Goal: Information Seeking & Learning: Compare options

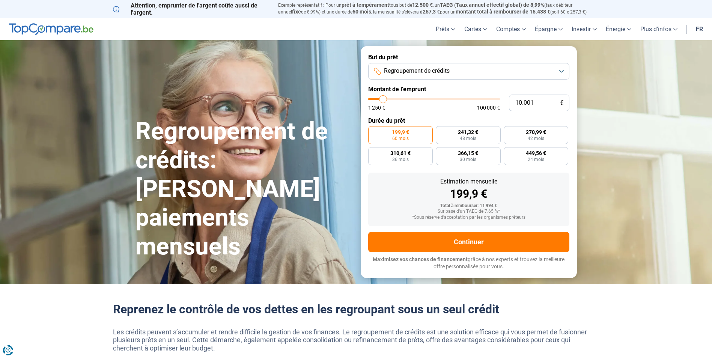
click at [438, 70] on span "Regroupement de crédits" at bounding box center [417, 71] width 66 height 8
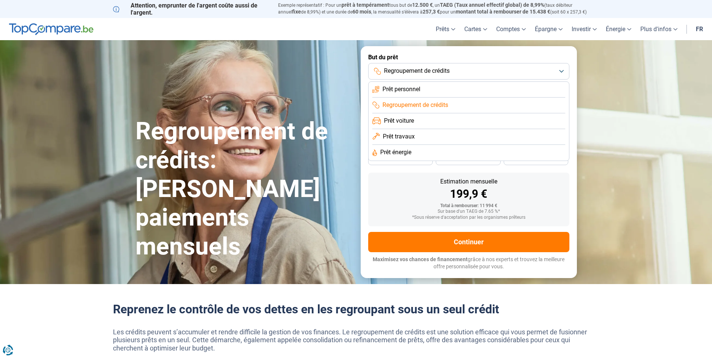
click at [425, 105] on span "Regroupement de crédits" at bounding box center [416, 105] width 66 height 8
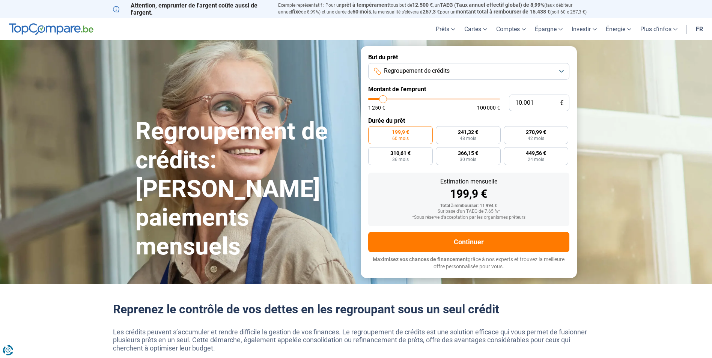
type input "11.250"
type input "11250"
type input "11.500"
type input "11500"
type input "11.750"
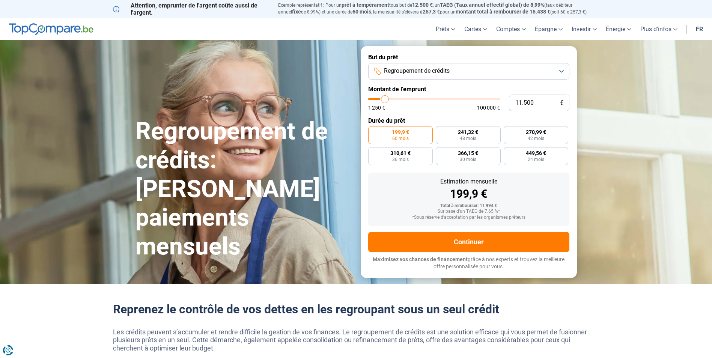
type input "11750"
type input "12.000"
type input "12000"
type input "12.500"
type input "12500"
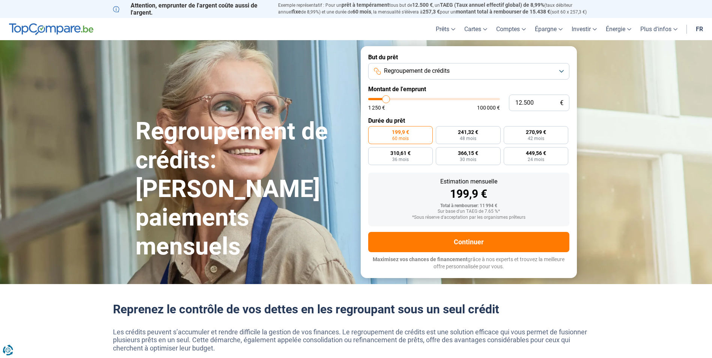
type input "12.750"
type input "12750"
type input "13.000"
type input "13000"
type input "13.250"
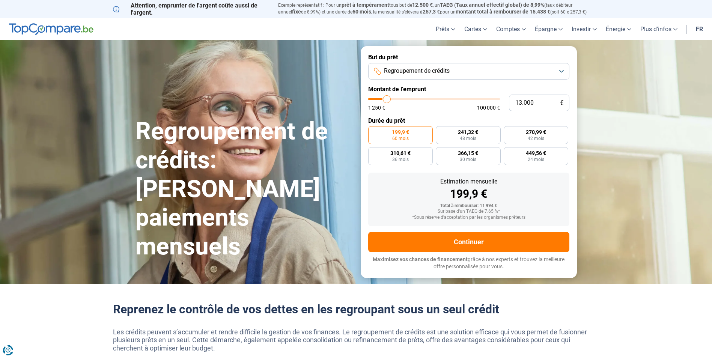
type input "13250"
type input "14.000"
type input "14000"
type input "14.250"
type input "14250"
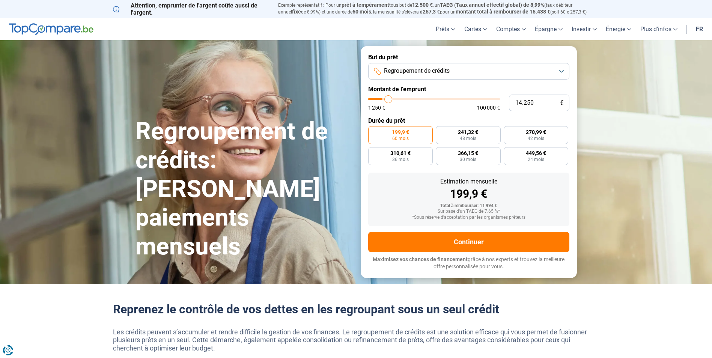
type input "14.750"
type input "14750"
type input "15.000"
type input "15000"
type input "15.750"
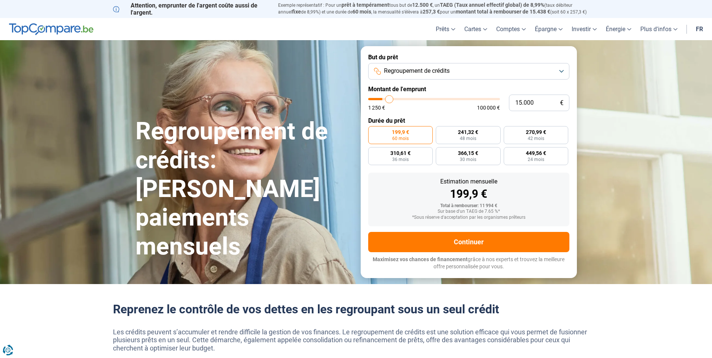
type input "15750"
type input "16.250"
type input "16250"
type input "16.500"
type input "16500"
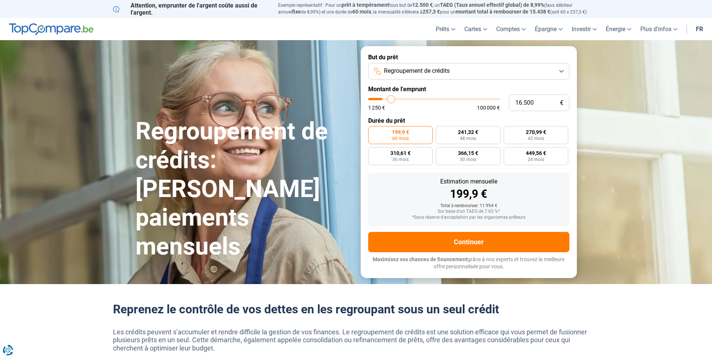
type input "17.500"
type input "17500"
type input "17.750"
type input "17750"
type input "18.750"
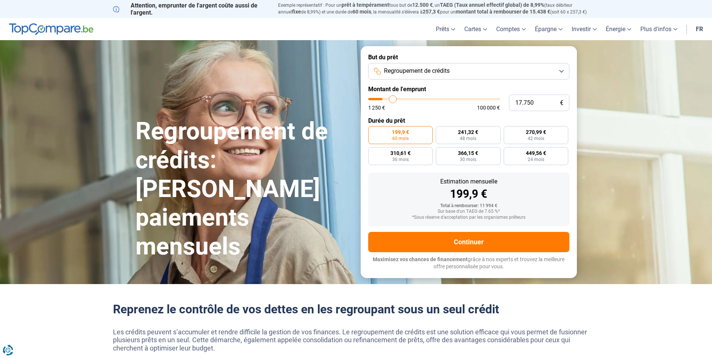
type input "18750"
type input "19.250"
type input "19250"
type input "20.000"
type input "20000"
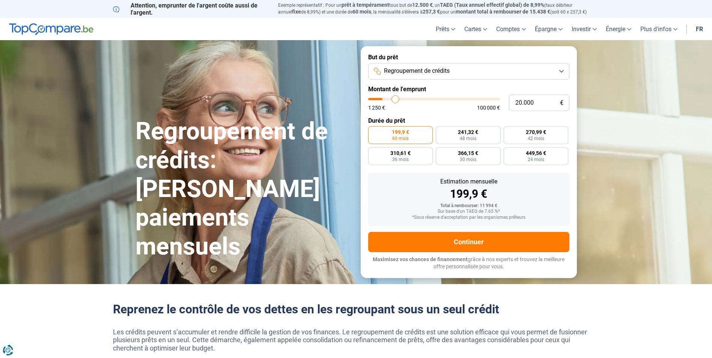
type input "20.500"
type input "20500"
type input "20.750"
type input "20750"
type input "21.500"
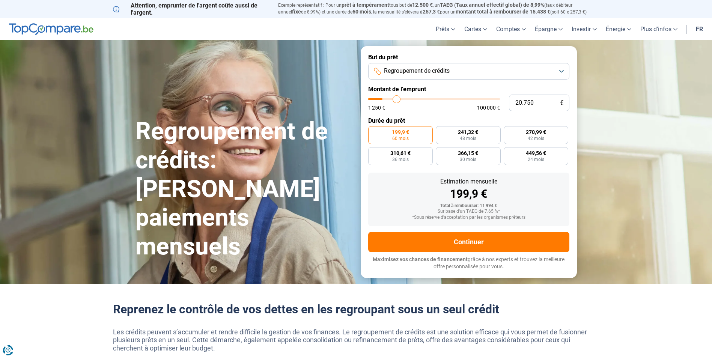
type input "21500"
type input "21.750"
type input "21750"
type input "22.000"
type input "22000"
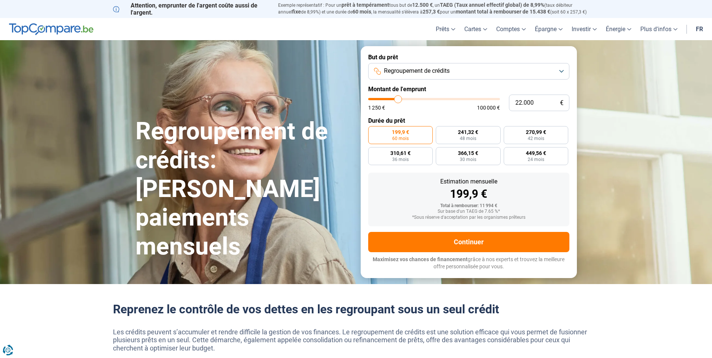
type input "22.250"
type input "22250"
type input "22.750"
type input "22750"
type input "23.000"
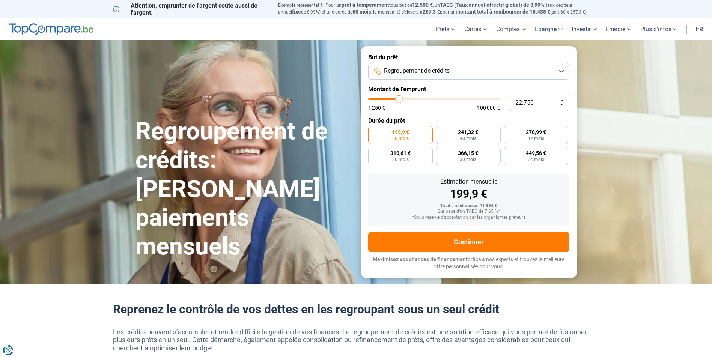
type input "23000"
type input "23.250"
type input "23250"
type input "23.500"
type input "23500"
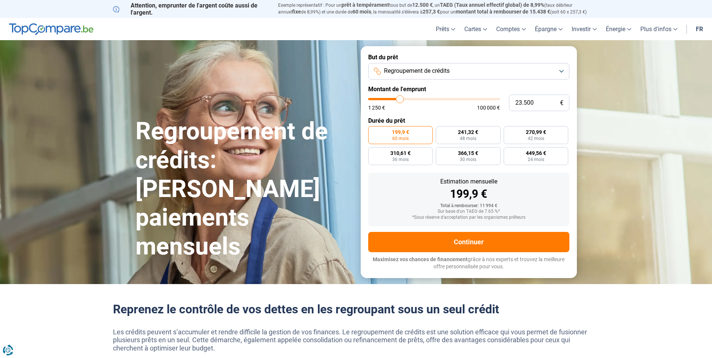
type input "23.750"
type input "23750"
type input "24.250"
type input "24250"
type input "24.750"
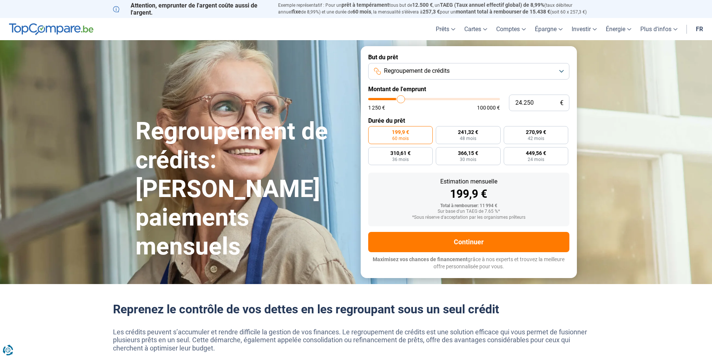
type input "24750"
type input "25.000"
type input "25000"
type input "25.250"
type input "25250"
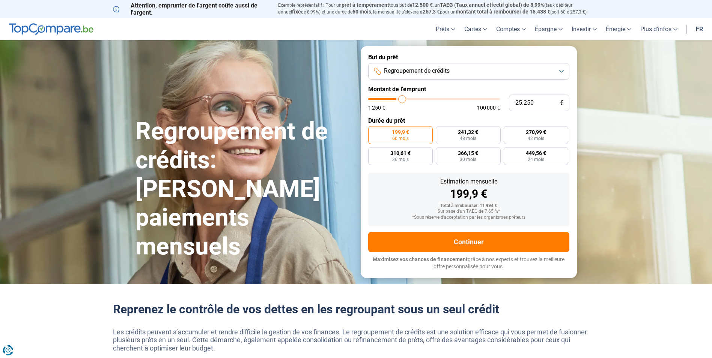
type input "25.750"
type input "25750"
type input "26.000"
type input "26000"
type input "26.250"
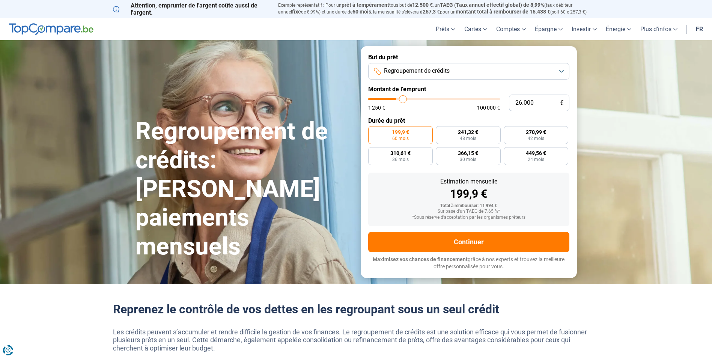
type input "26250"
type input "26.500"
type input "26500"
type input "27.250"
type input "27250"
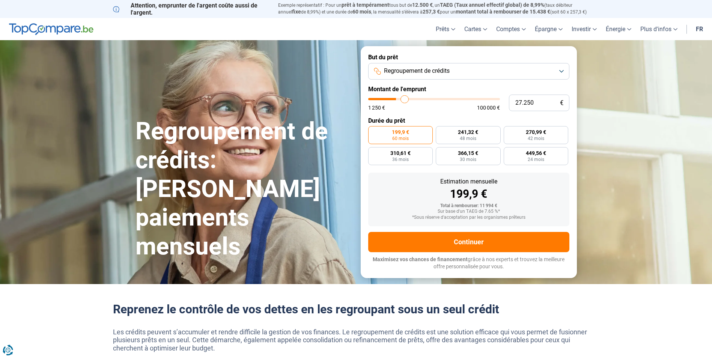
type input "27.500"
type input "27500"
type input "27.750"
type input "27750"
type input "28.000"
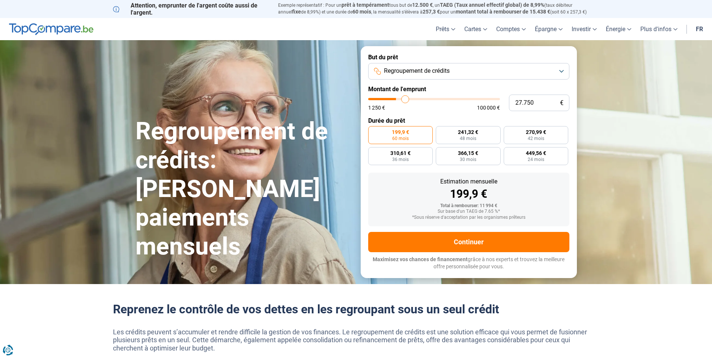
type input "28000"
type input "28.250"
type input "28250"
type input "28.750"
type input "28750"
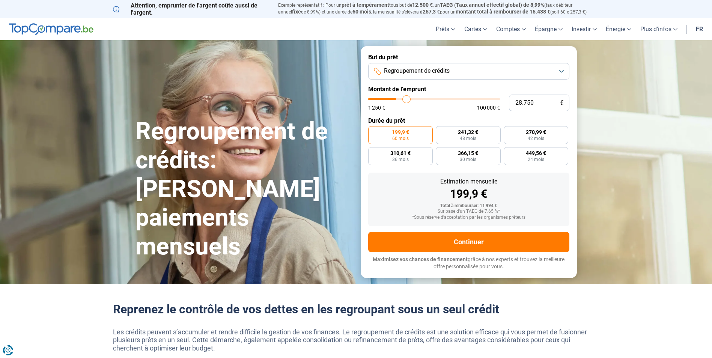
type input "29.000"
type input "29000"
type input "29.250"
type input "29250"
type input "29.500"
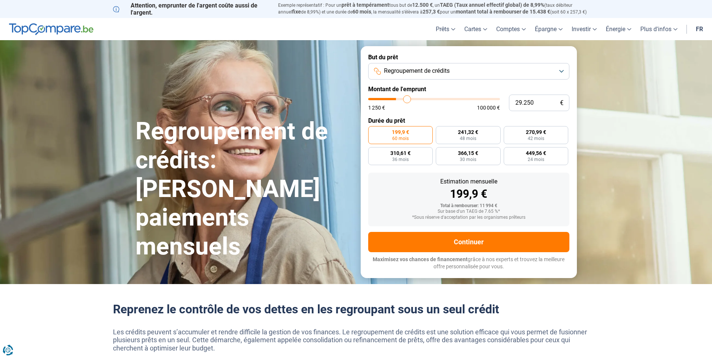
type input "29500"
type input "29.750"
type input "29750"
type input "30.250"
type input "30250"
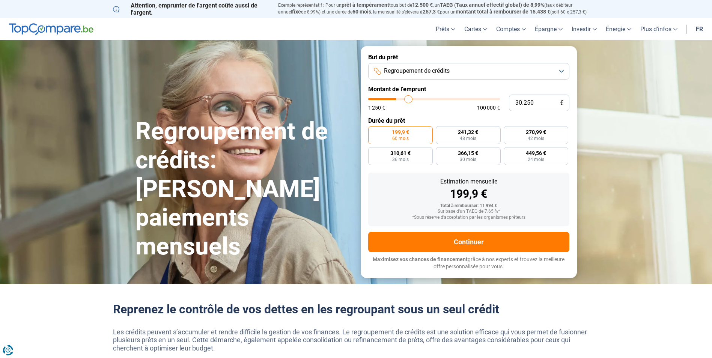
type input "30.500"
type input "30500"
type input "30.750"
type input "30750"
type input "31.000"
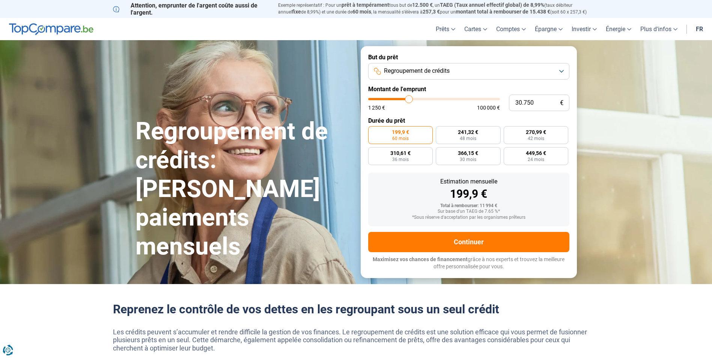
type input "31000"
type input "31.250"
type input "31250"
type input "31.750"
type input "31750"
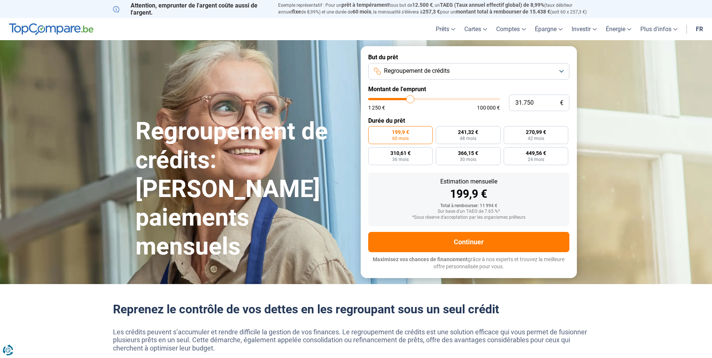
type input "32.000"
type input "32000"
type input "32.250"
type input "32250"
type input "32.500"
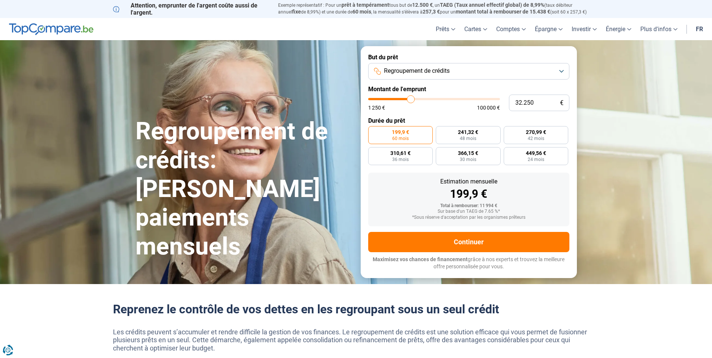
type input "32500"
type input "32.750"
type input "32750"
type input "33.250"
type input "33250"
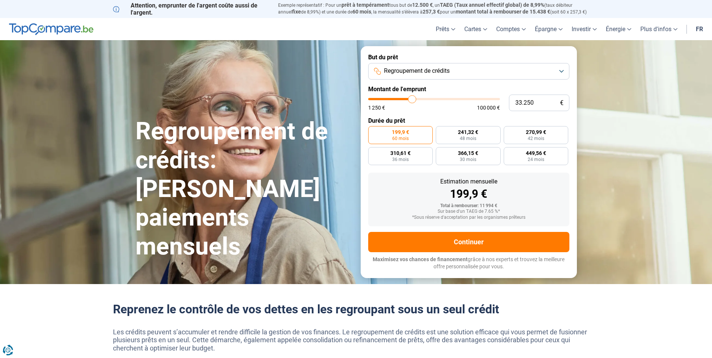
type input "33.500"
type input "33500"
type input "33.750"
type input "33750"
type input "34.000"
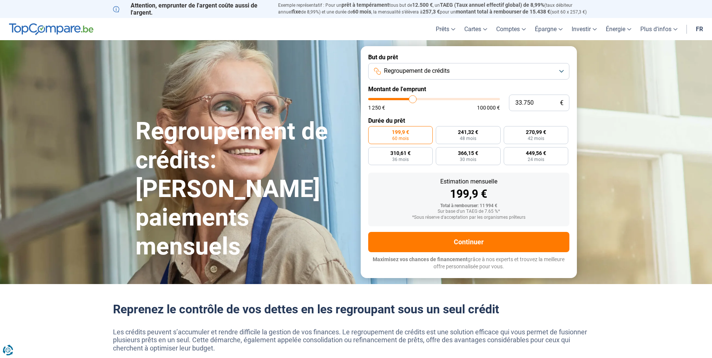
type input "34000"
type input "34.250"
type input "34250"
type input "34.750"
type input "34750"
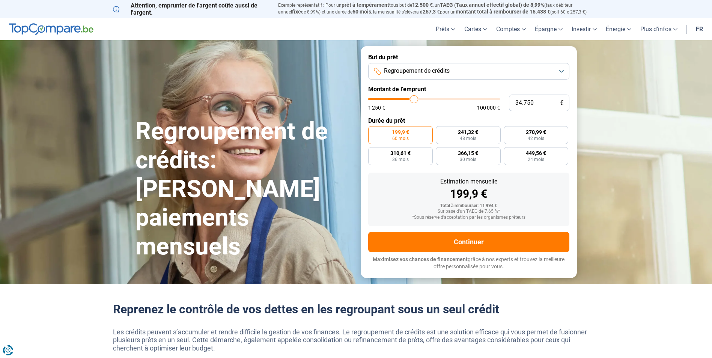
type input "35.000"
type input "35000"
type input "35.250"
type input "35250"
type input "35.750"
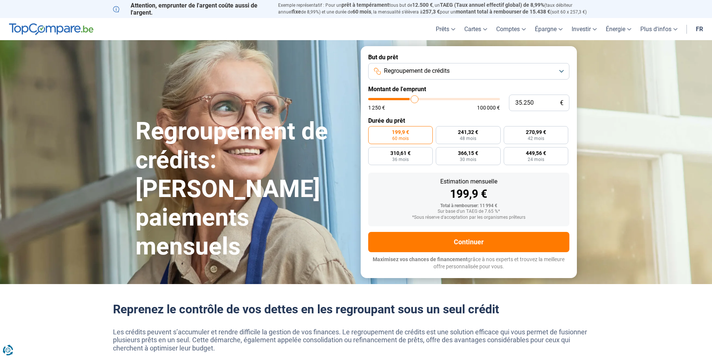
type input "35750"
type input "36.250"
type input "36250"
type input "36.500"
type input "36500"
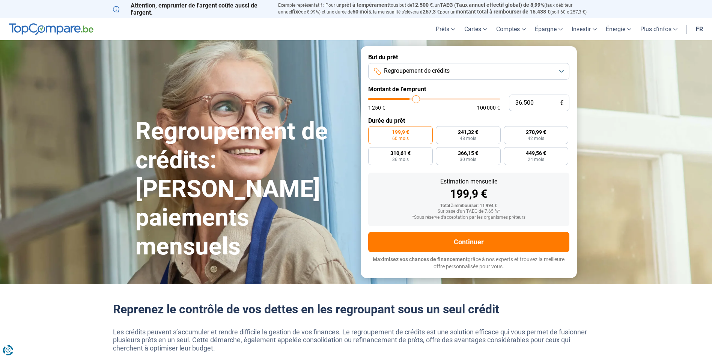
type input "36.750"
type input "36750"
type input "37.000"
type input "37000"
type input "36.750"
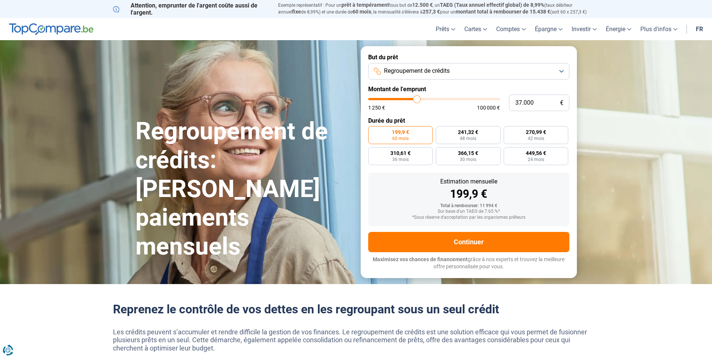
type input "36750"
type input "36.500"
type input "36500"
type input "36.250"
type input "36250"
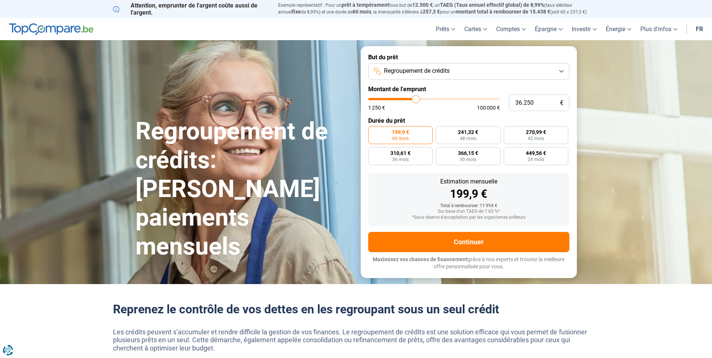
type input "35.500"
type input "35500"
type input "35.250"
type input "35250"
type input "35.000"
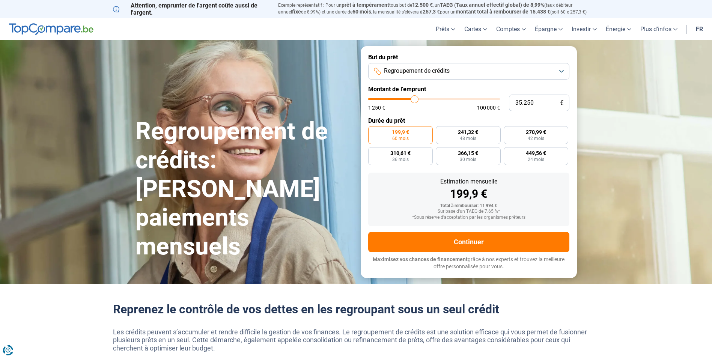
type input "35000"
type input "34.750"
type input "34750"
type input "34.250"
type input "34250"
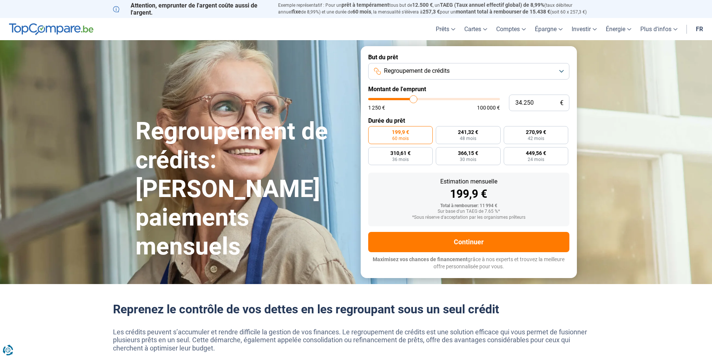
type input "34.000"
type input "34000"
type input "33.750"
type input "33750"
type input "33.500"
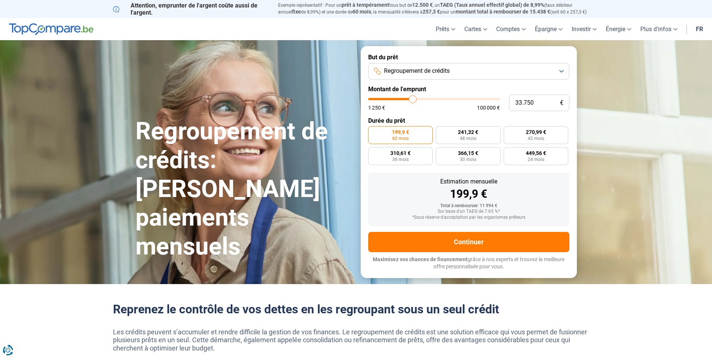
type input "33500"
type input "33.250"
type input "33250"
type input "32.750"
type input "32750"
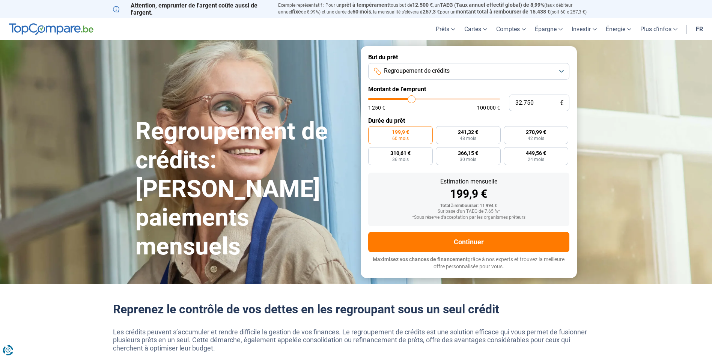
type input "32.500"
type input "32500"
type input "32.250"
type input "32250"
type input "32.000"
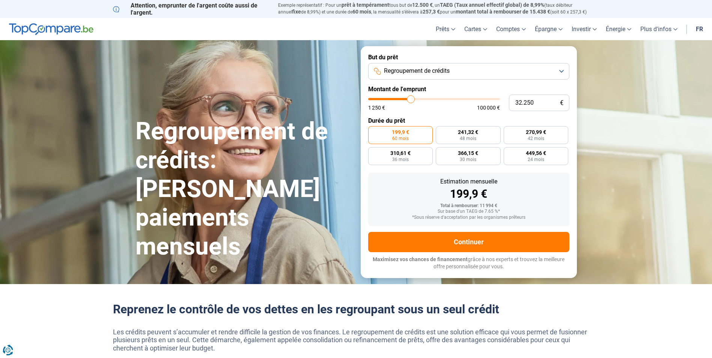
type input "32000"
type input "31.750"
type input "31750"
type input "31.250"
type input "31250"
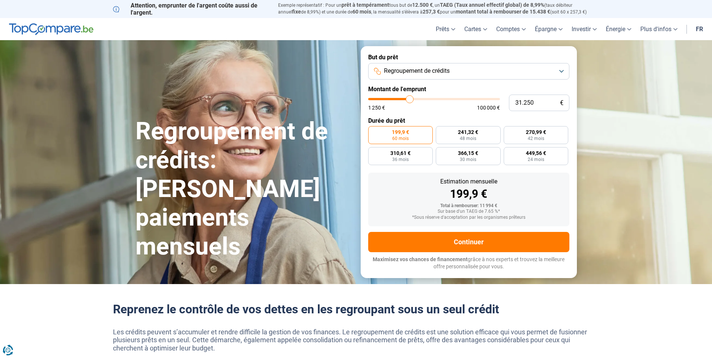
type input "31.000"
type input "31000"
type input "30.750"
type input "30750"
type input "30.500"
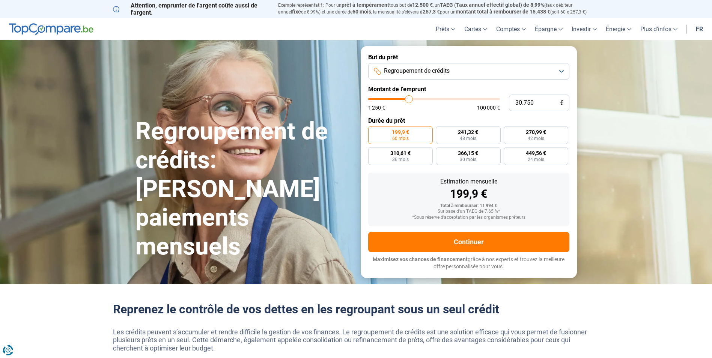
type input "30500"
type input "30.250"
type input "30250"
type input "29.750"
type input "29750"
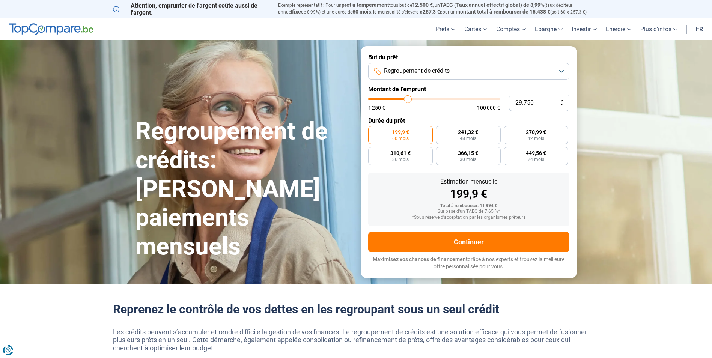
type input "29.500"
type input "29500"
type input "29.250"
type input "29250"
type input "29.000"
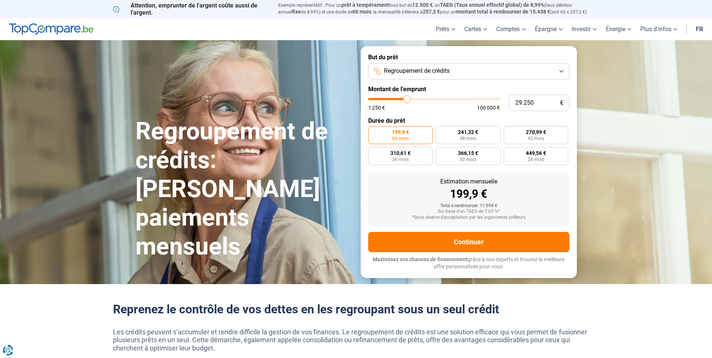
type input "29000"
type input "28.750"
type input "28750"
type input "28.250"
type input "28250"
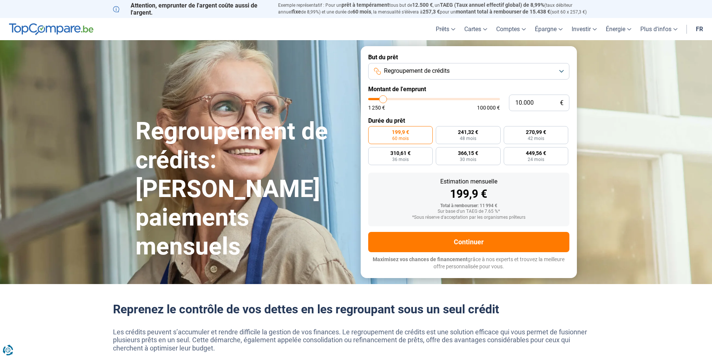
drag, startPoint x: 385, startPoint y: 98, endPoint x: 383, endPoint y: 103, distance: 5.0
click at [383, 100] on input "range" at bounding box center [434, 99] width 132 height 2
click at [387, 122] on label "Durée du prêt" at bounding box center [468, 120] width 201 height 7
click at [408, 134] on span "241,3 €" at bounding box center [400, 132] width 17 height 5
click at [373, 131] on input "241,3 € 48 mois" at bounding box center [370, 128] width 5 height 5
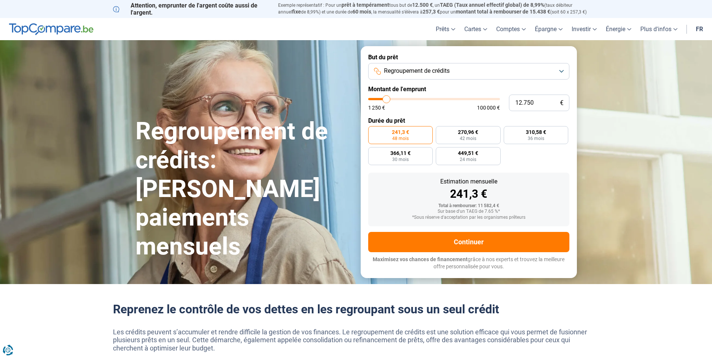
click at [387, 98] on input "range" at bounding box center [434, 99] width 132 height 2
click at [439, 72] on span "Regroupement de crédits" at bounding box center [417, 71] width 66 height 8
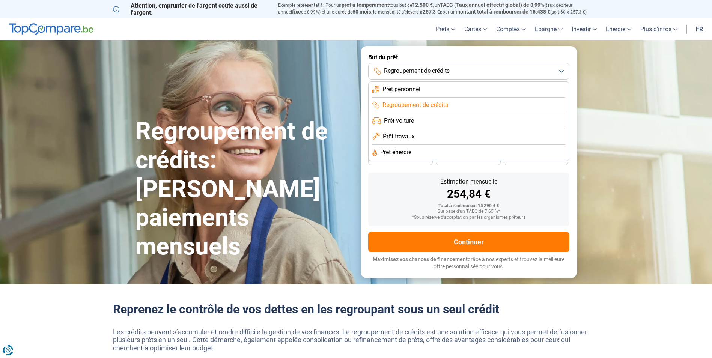
click at [411, 92] on span "Prêt personnel" at bounding box center [402, 89] width 38 height 8
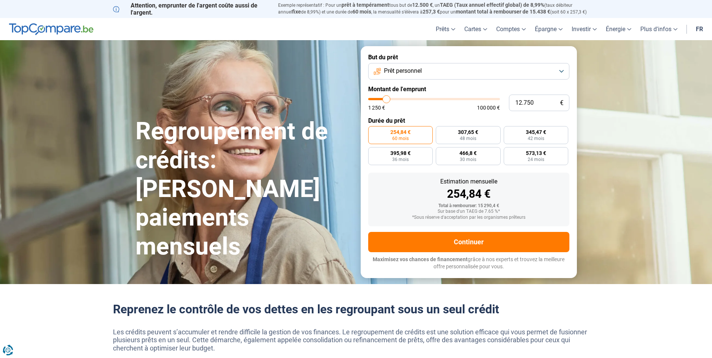
click at [419, 73] on span "Prêt personnel" at bounding box center [403, 71] width 38 height 8
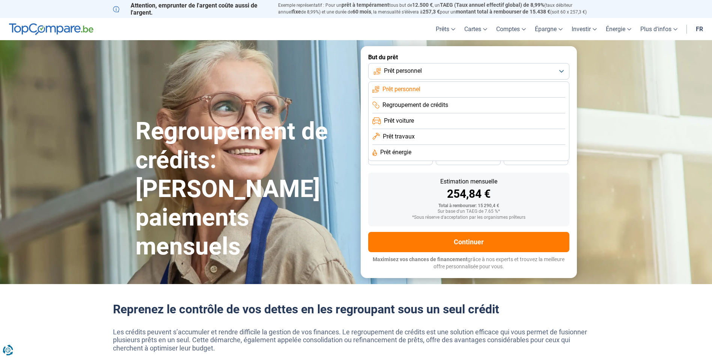
click at [416, 107] on span "Regroupement de crédits" at bounding box center [416, 105] width 66 height 8
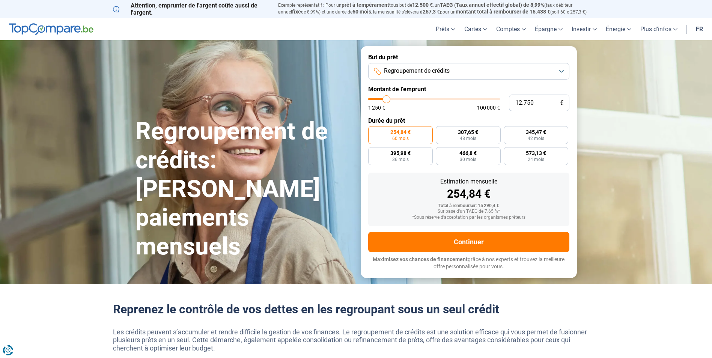
click at [416, 73] on span "Regroupement de crédits" at bounding box center [417, 71] width 66 height 8
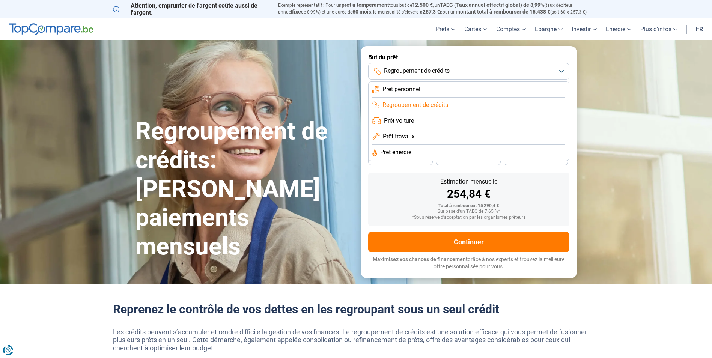
click at [406, 122] on span "Prêt voiture" at bounding box center [399, 121] width 30 height 8
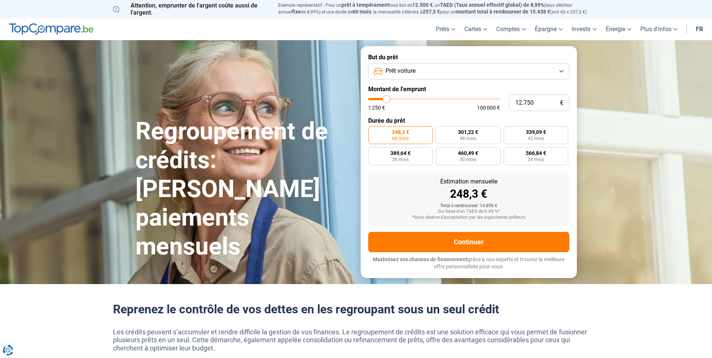
click at [419, 73] on button "Prêt voiture" at bounding box center [468, 71] width 201 height 17
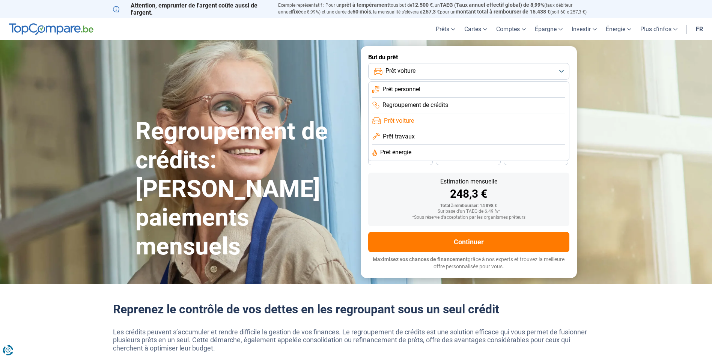
click at [406, 138] on span "Prêt travaux" at bounding box center [399, 137] width 32 height 8
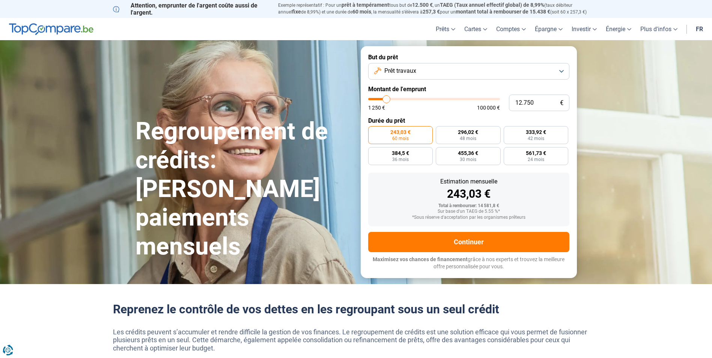
click at [425, 72] on button "Prêt travaux" at bounding box center [468, 71] width 201 height 17
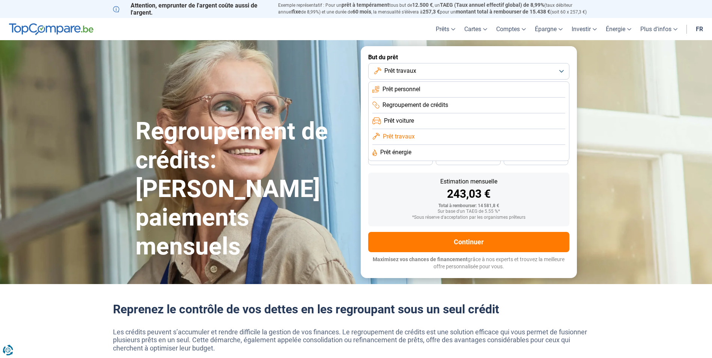
click at [401, 153] on span "Prêt énergie" at bounding box center [395, 152] width 31 height 8
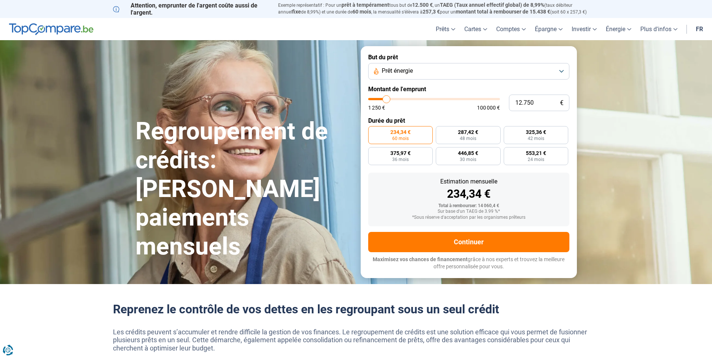
click at [401, 68] on span "Prêt énergie" at bounding box center [397, 71] width 31 height 8
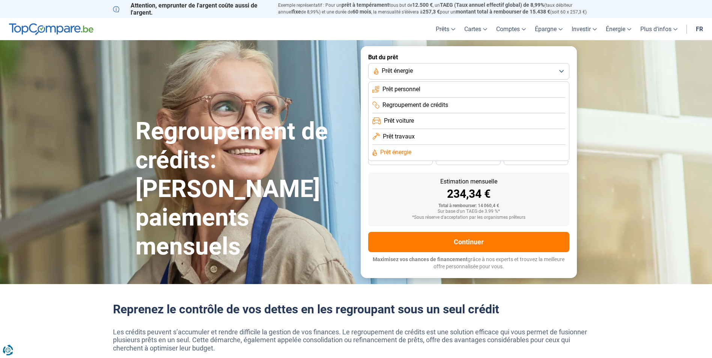
click at [400, 138] on span "Prêt travaux" at bounding box center [399, 137] width 32 height 8
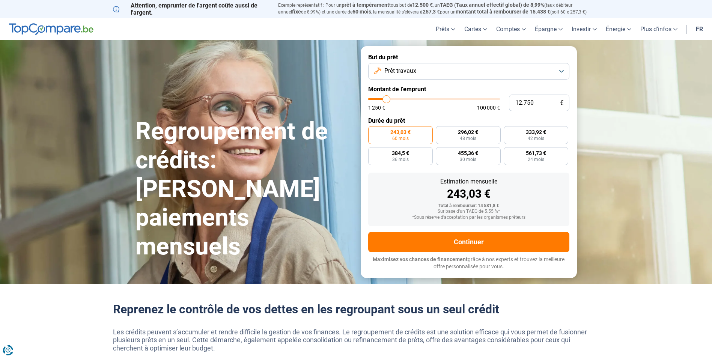
click at [410, 69] on span "Prêt travaux" at bounding box center [401, 71] width 32 height 8
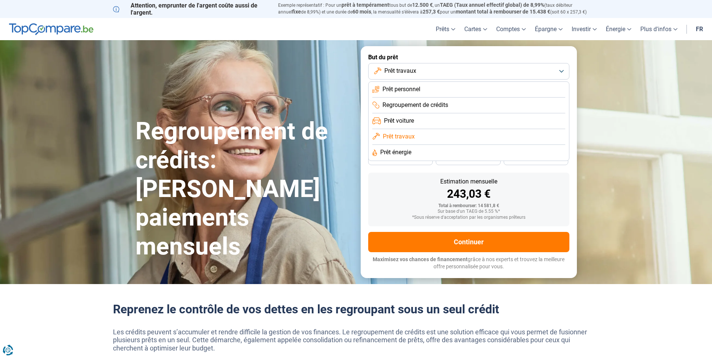
click at [403, 155] on span "Prêt énergie" at bounding box center [395, 152] width 31 height 8
